Goal: Find specific page/section: Find specific page/section

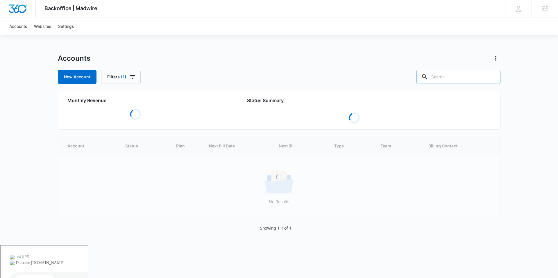
click at [459, 74] on input "text" at bounding box center [459, 77] width 84 height 14
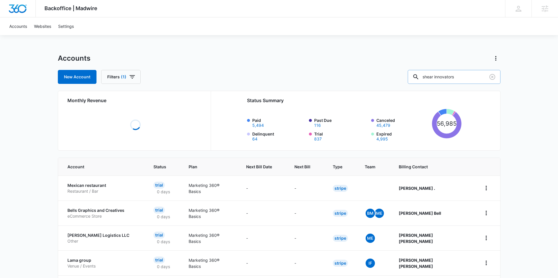
type input "shear innovators"
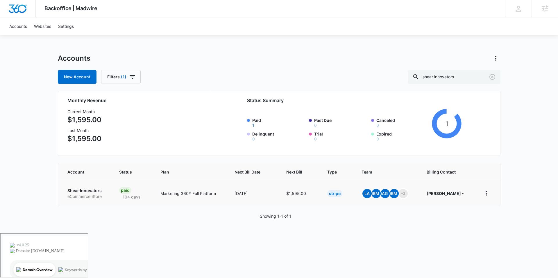
click at [90, 187] on td "Shear Innovators eCommerce Store" at bounding box center [85, 193] width 54 height 25
click at [88, 190] on p "Shear Innovators" at bounding box center [86, 191] width 38 height 6
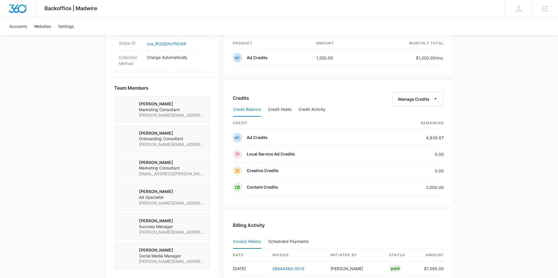
scroll to position [371, 0]
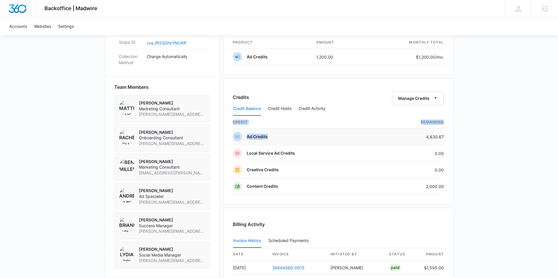
drag, startPoint x: 446, startPoint y: 137, endPoint x: 421, endPoint y: 137, distance: 24.1
click at [421, 137] on div "Credits Manage Credits Credit Balance Credit Holds Credit Activity credit Remai…" at bounding box center [338, 141] width 230 height 126
click at [496, 142] on div "Backoffice | Madwire Apps Settings BM Brianna McLatchie brianna.mclatchie@madwi…" at bounding box center [279, 20] width 558 height 783
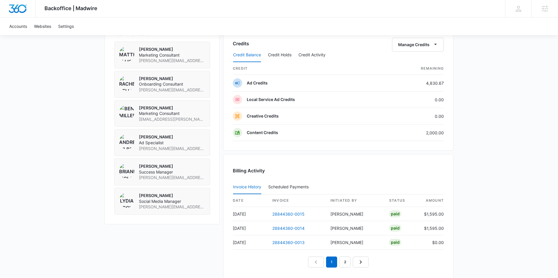
scroll to position [423, 0]
